Goal: Find specific page/section: Find specific page/section

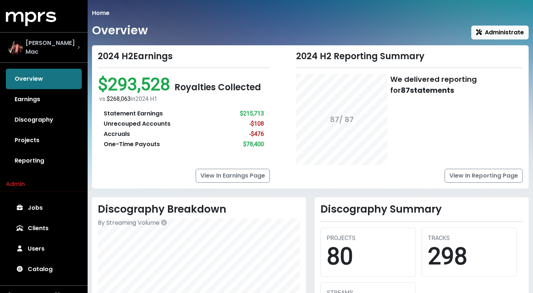
click at [75, 41] on div "[PERSON_NAME] Mac" at bounding box center [44, 48] width 72 height 18
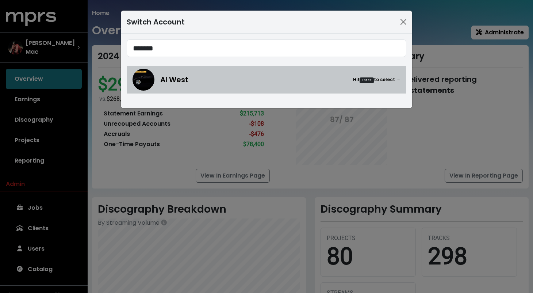
type input "*******"
click at [223, 82] on div "Al West Hit Enter to select →" at bounding box center [280, 79] width 240 height 11
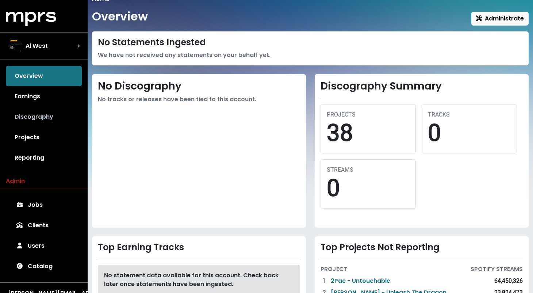
scroll to position [16, 0]
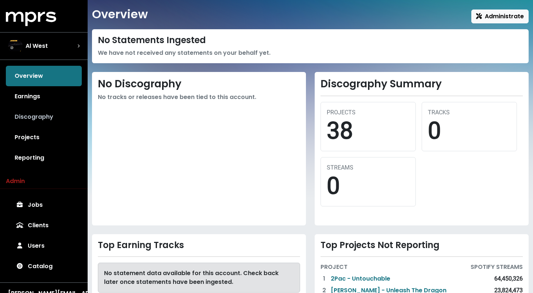
click at [39, 115] on link "Discography" at bounding box center [44, 117] width 76 height 20
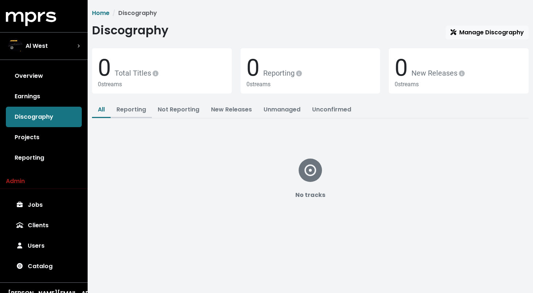
click at [132, 112] on link "Reporting" at bounding box center [131, 109] width 30 height 8
click at [185, 108] on link "Not Reporting" at bounding box center [179, 109] width 42 height 8
click at [237, 112] on link "New Releases" at bounding box center [231, 109] width 41 height 8
click at [286, 111] on link "Unmanaged" at bounding box center [282, 109] width 37 height 8
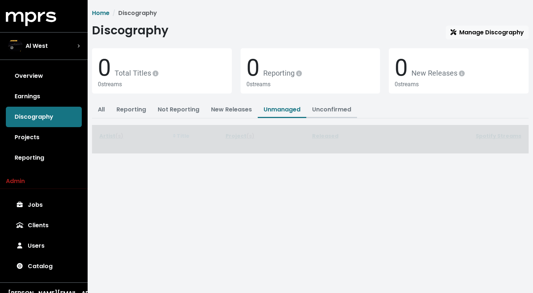
click at [337, 110] on link "Unconfirmed" at bounding box center [331, 109] width 39 height 8
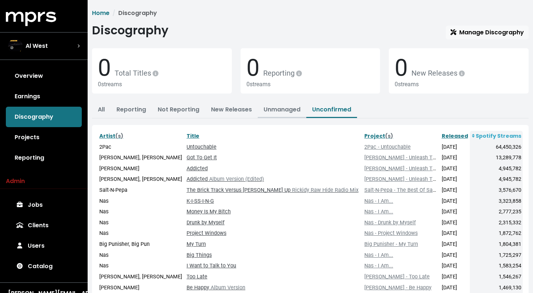
click at [276, 111] on link "Unmanaged" at bounding box center [282, 109] width 37 height 8
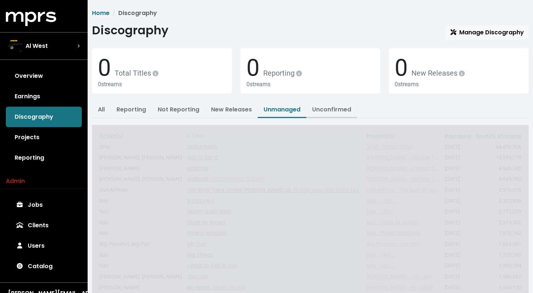
click at [325, 110] on link "Unconfirmed" at bounding box center [331, 109] width 39 height 8
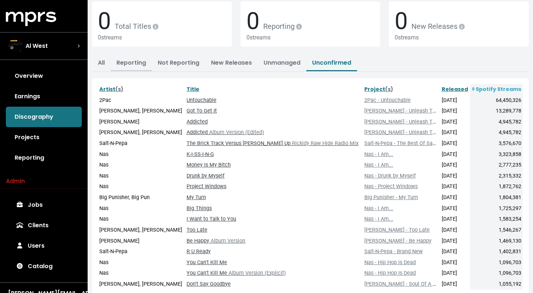
scroll to position [48, 0]
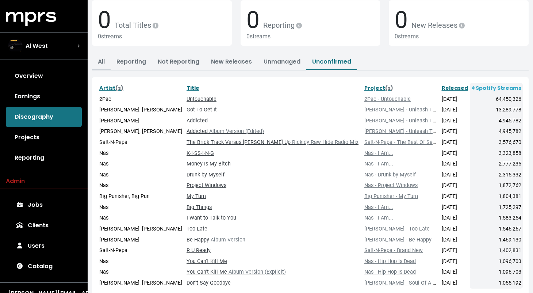
click at [102, 61] on link "All" at bounding box center [101, 61] width 7 height 8
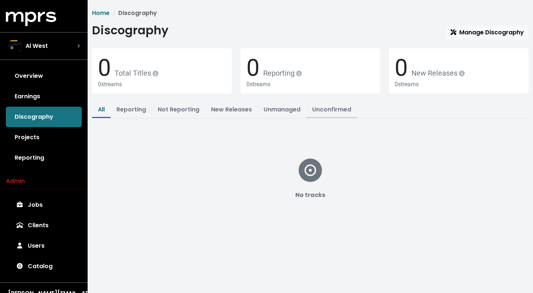
click at [336, 108] on link "Unconfirmed" at bounding box center [331, 109] width 39 height 8
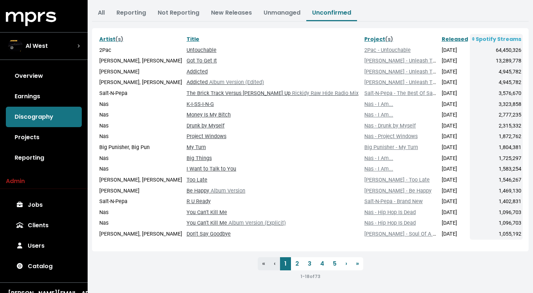
scroll to position [98, 0]
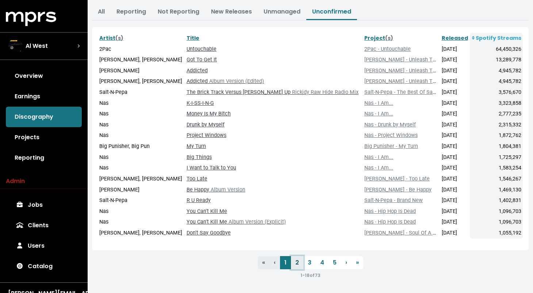
click at [297, 261] on link "2" at bounding box center [297, 262] width 12 height 13
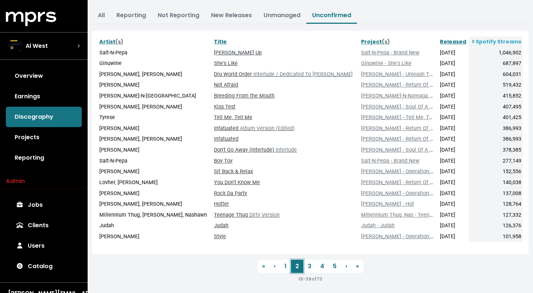
scroll to position [98, 0]
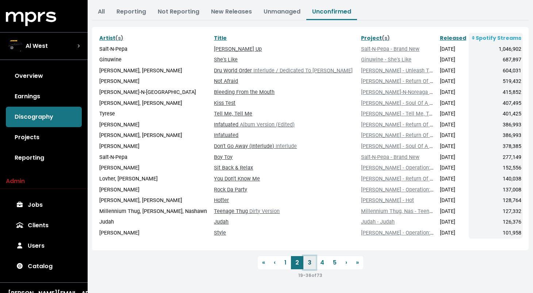
click at [308, 260] on link "3" at bounding box center [309, 262] width 12 height 13
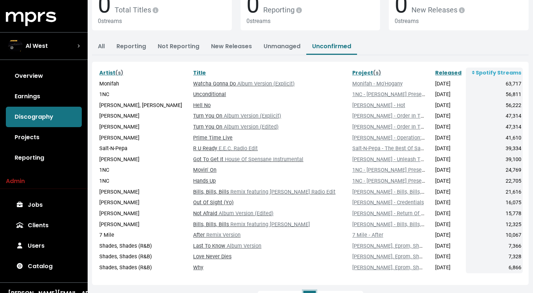
scroll to position [98, 0]
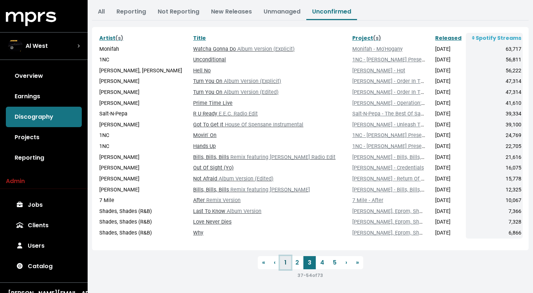
click at [284, 257] on link "1" at bounding box center [285, 262] width 11 height 13
